Goal: Transaction & Acquisition: Download file/media

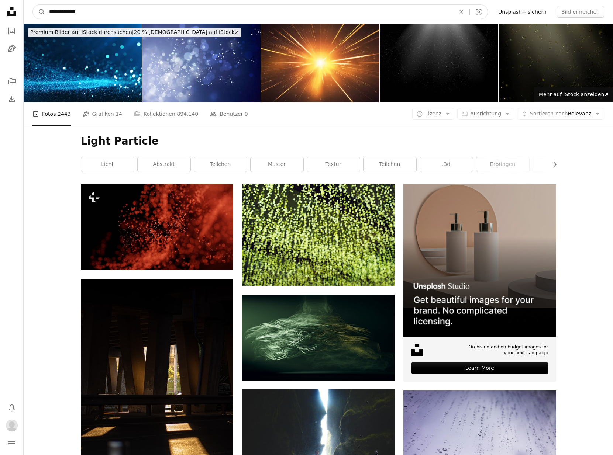
click at [73, 8] on input "**********" at bounding box center [249, 12] width 408 height 14
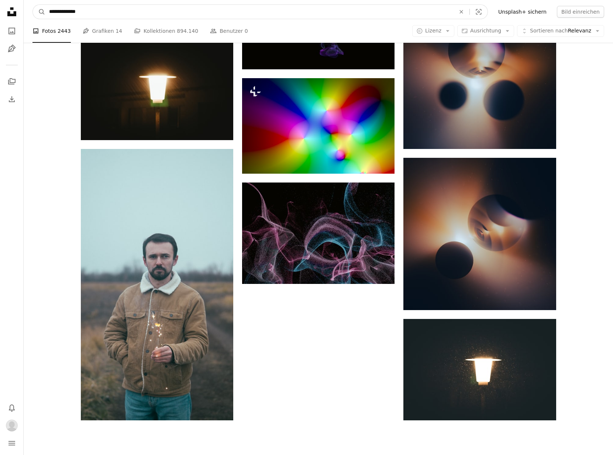
scroll to position [665, 0]
